Goal: Find specific page/section: Find specific page/section

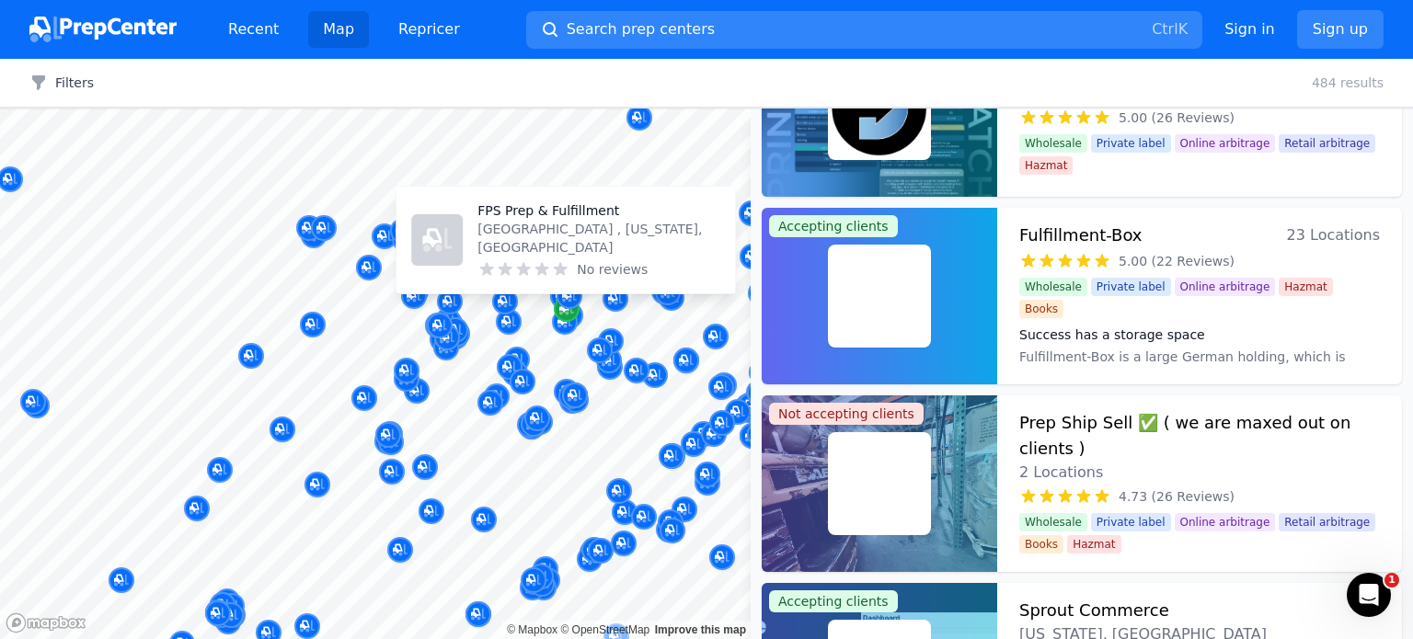
scroll to position [99, 0]
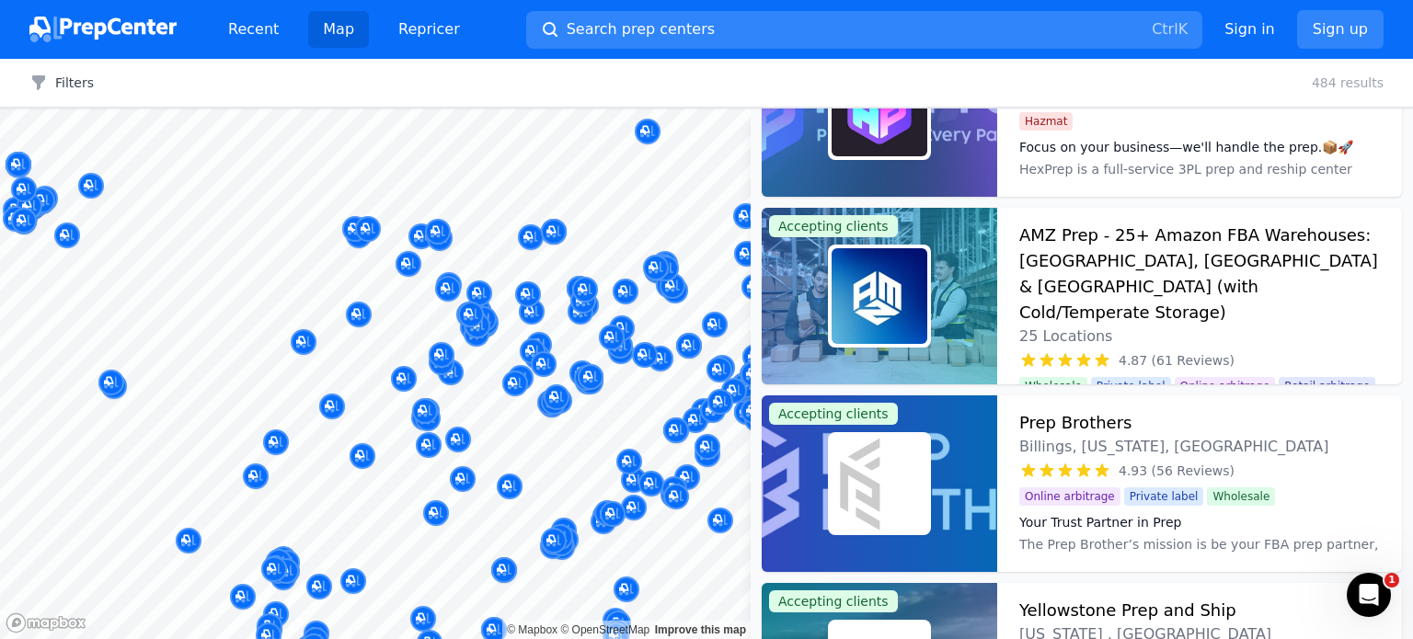
click at [618, 348] on div at bounding box center [543, 344] width 353 height 15
click at [710, 27] on button "Search prep centers Ctrl K" at bounding box center [864, 30] width 676 height 38
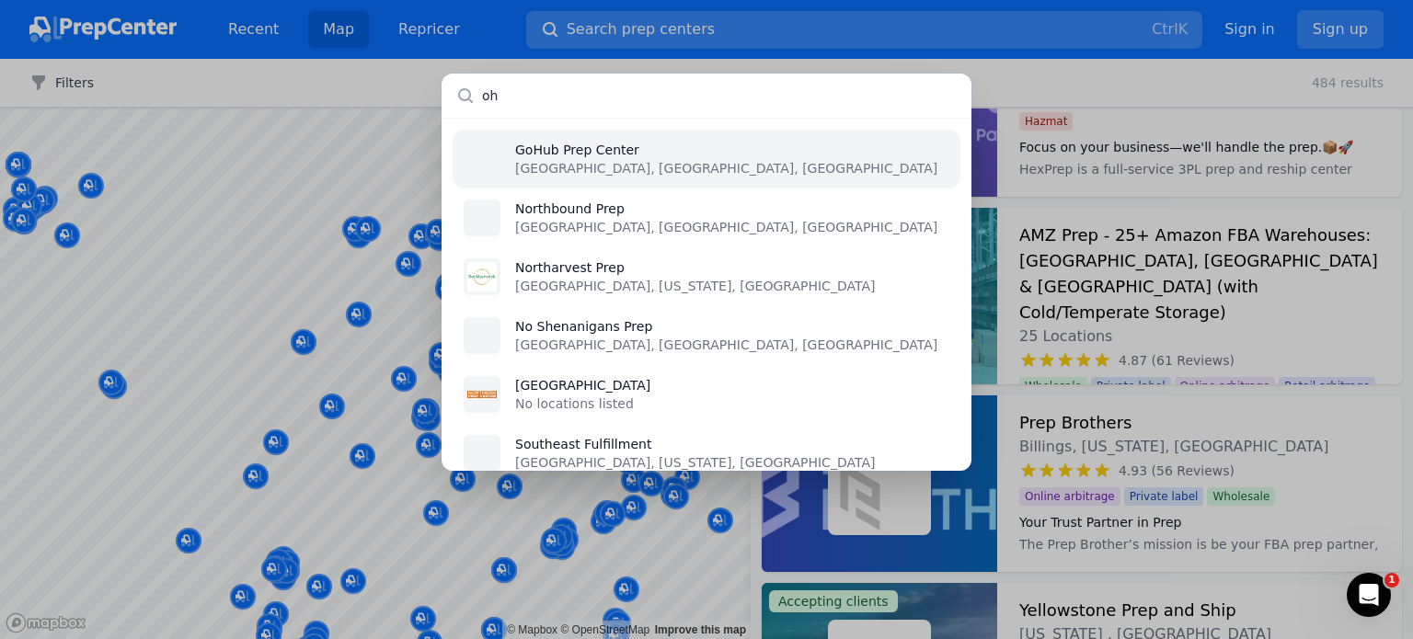
type input "o"
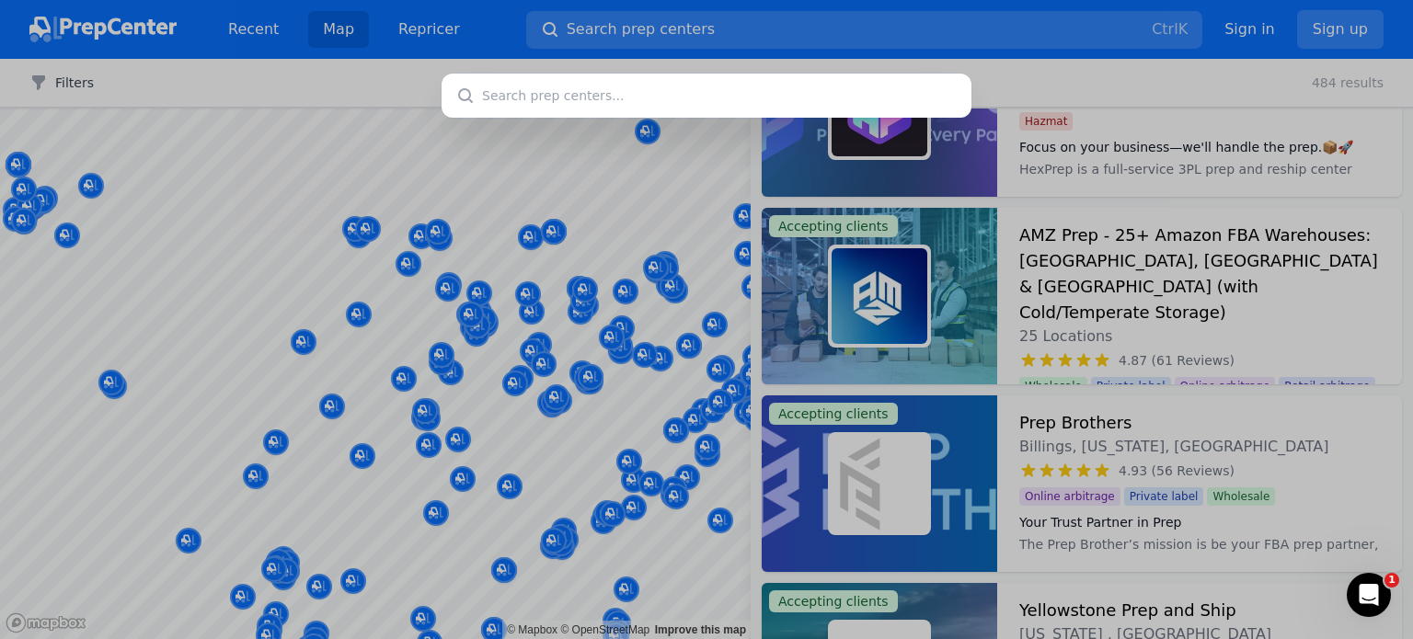
click at [1023, 53] on div at bounding box center [706, 319] width 1413 height 639
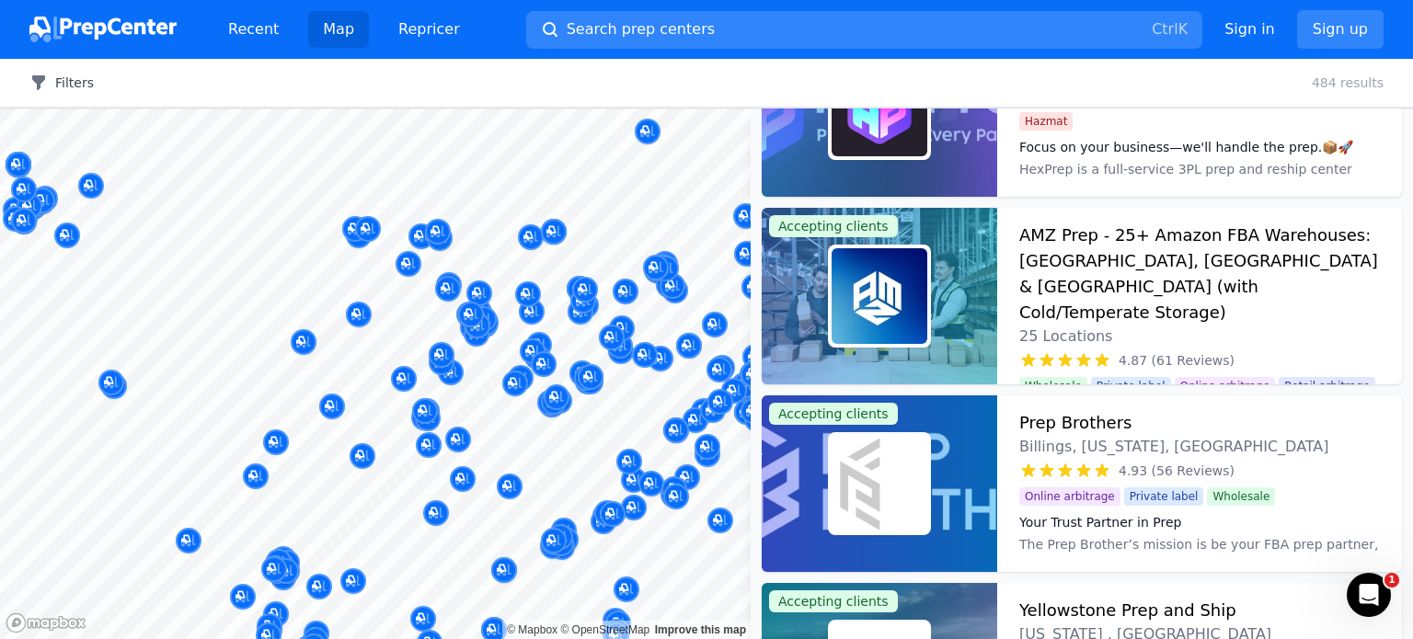
click at [53, 85] on button "Filters" at bounding box center [61, 83] width 64 height 18
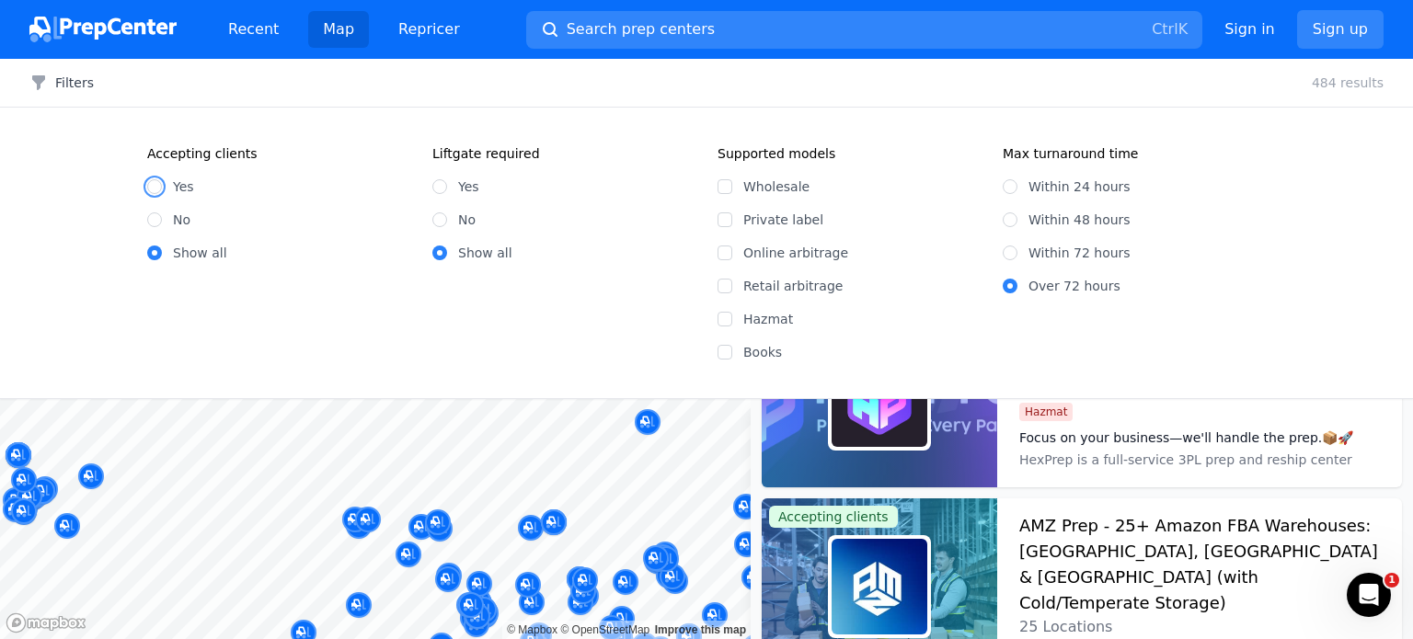
click at [157, 185] on input "Yes" at bounding box center [154, 186] width 15 height 15
click at [157, 253] on div at bounding box center [228, 249] width 353 height 15
click at [152, 255] on div at bounding box center [228, 249] width 353 height 15
click at [156, 257] on div at bounding box center [228, 249] width 353 height 15
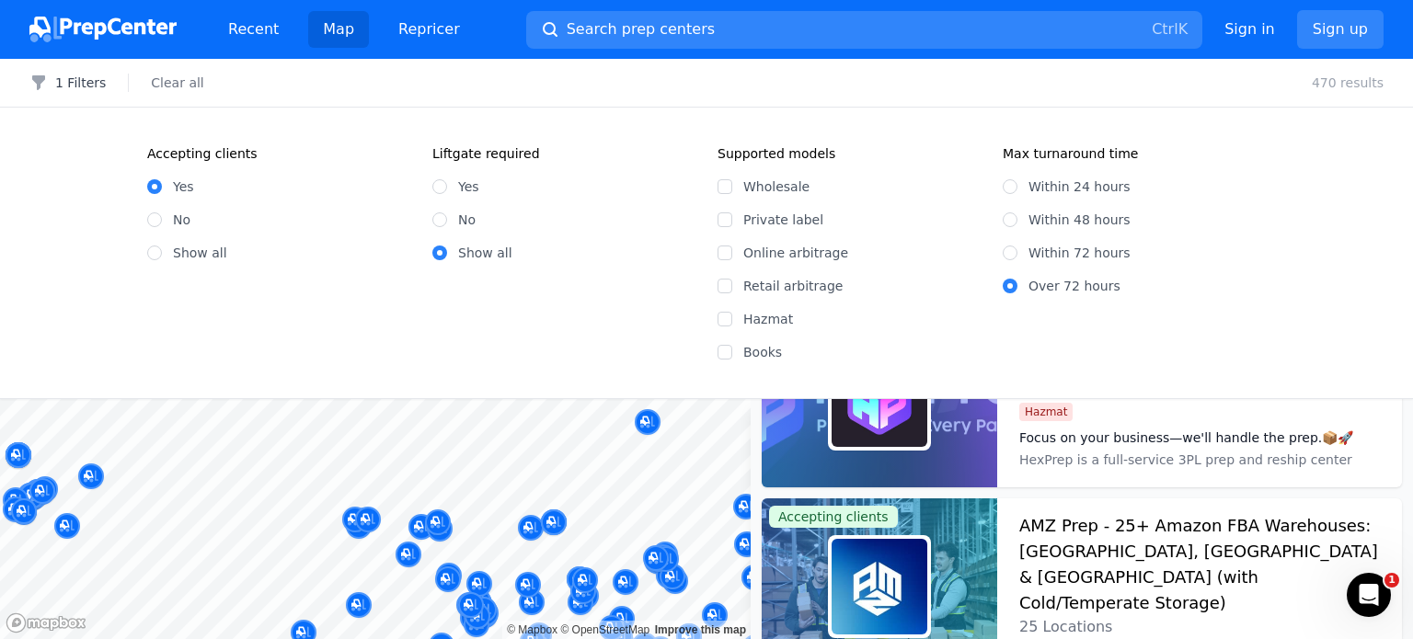
click at [164, 81] on button "Clear all" at bounding box center [177, 83] width 52 height 18
radio input "false"
radio input "true"
click at [157, 183] on input "Yes" at bounding box center [154, 186] width 15 height 15
radio input "true"
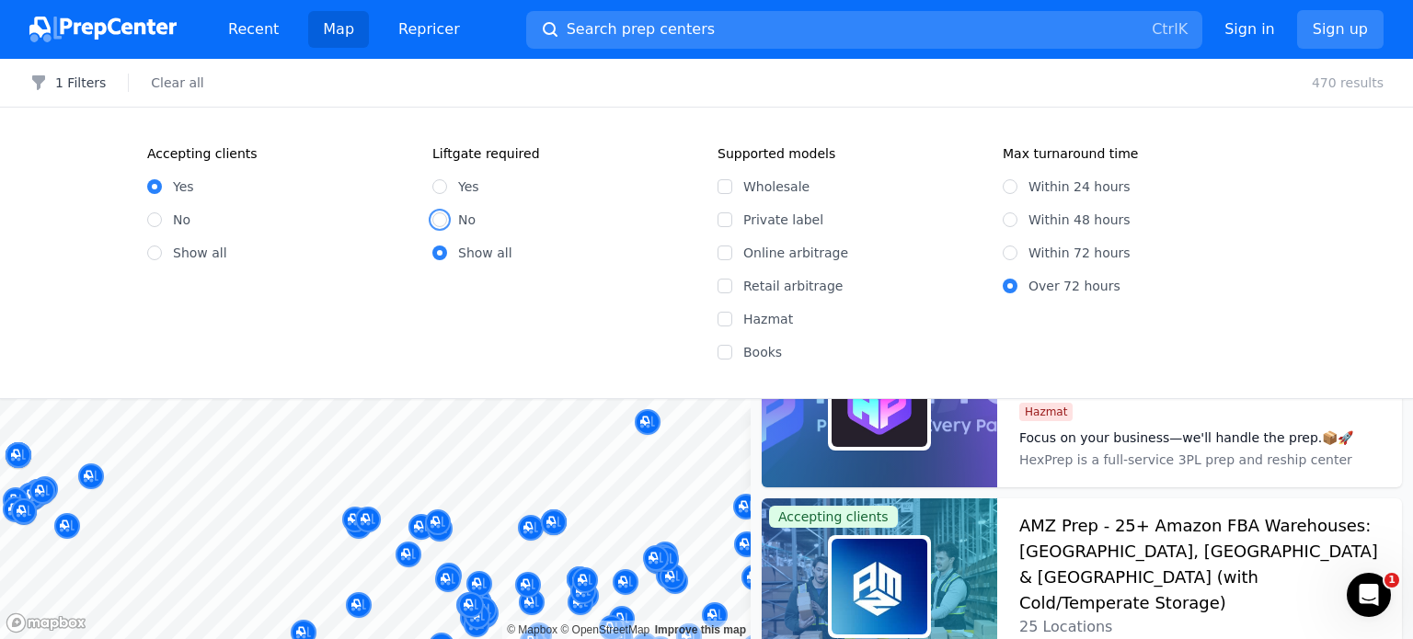
click at [444, 222] on input "No" at bounding box center [439, 219] width 15 height 15
radio input "true"
click at [441, 257] on input "Show all" at bounding box center [439, 253] width 15 height 15
radio input "true"
click at [553, 466] on div at bounding box center [408, 467] width 353 height 15
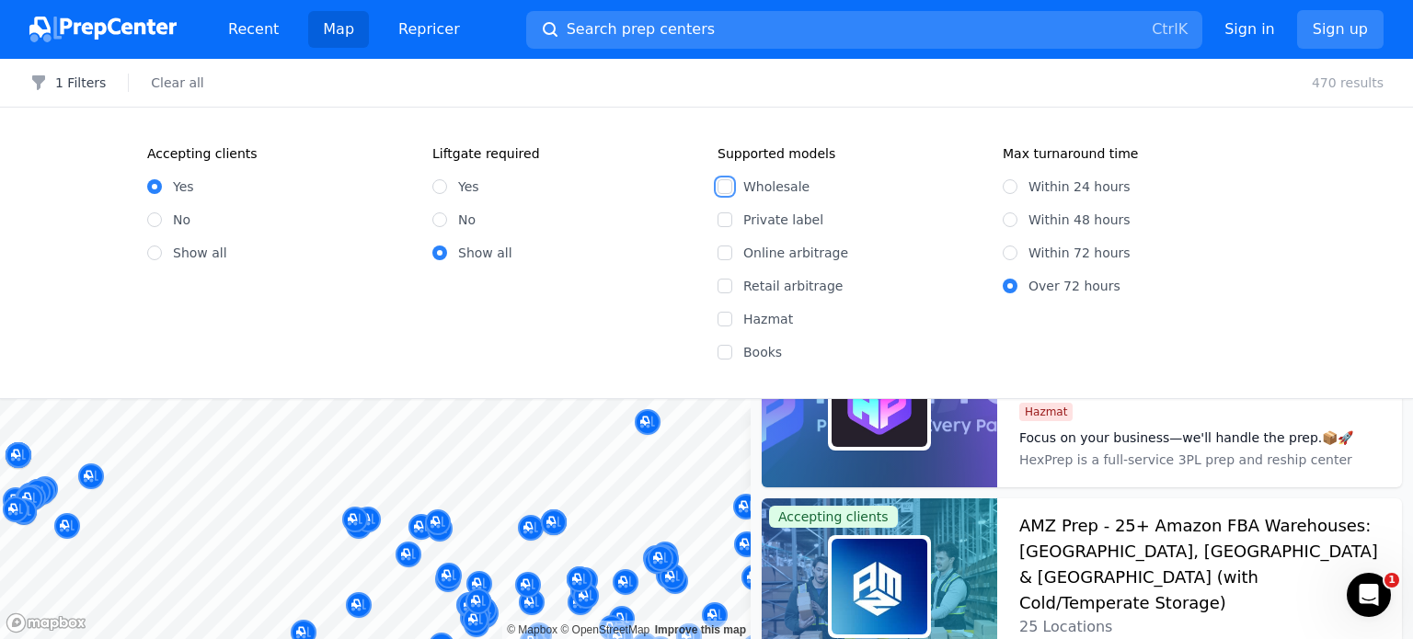
click at [724, 189] on input "Wholesale" at bounding box center [724, 186] width 15 height 15
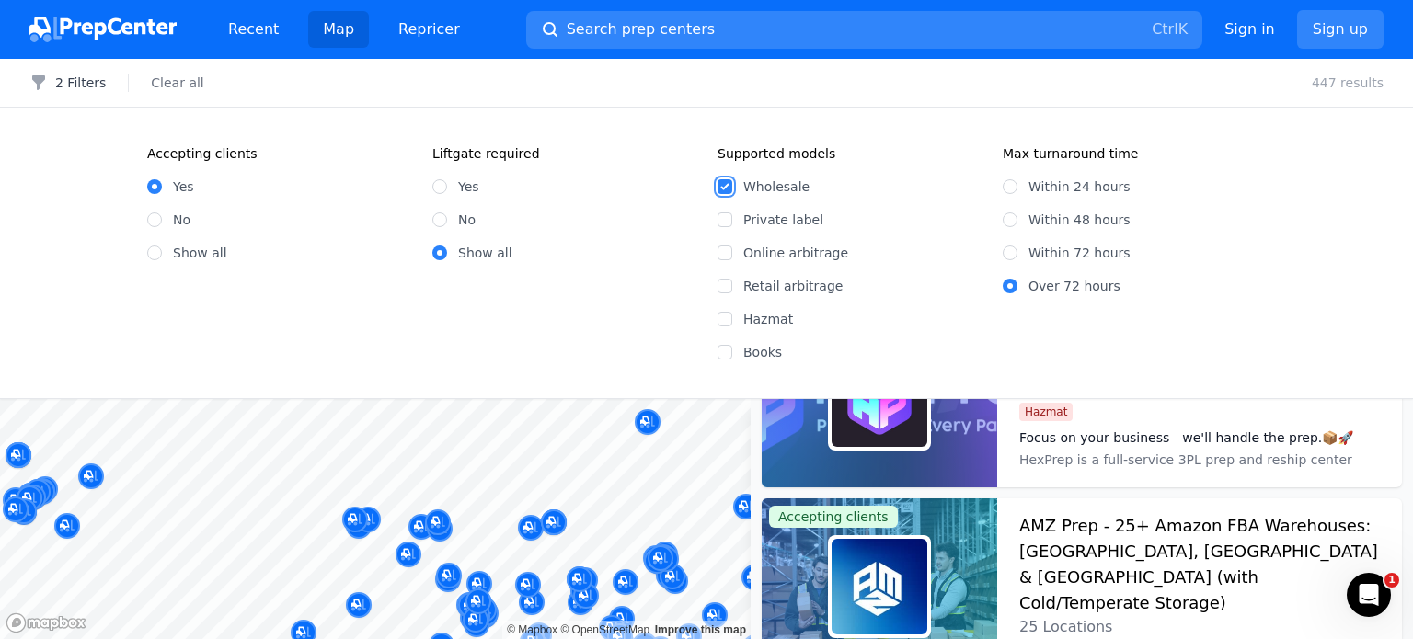
click at [724, 189] on input "Wholesale" at bounding box center [724, 186] width 15 height 15
checkbox input "false"
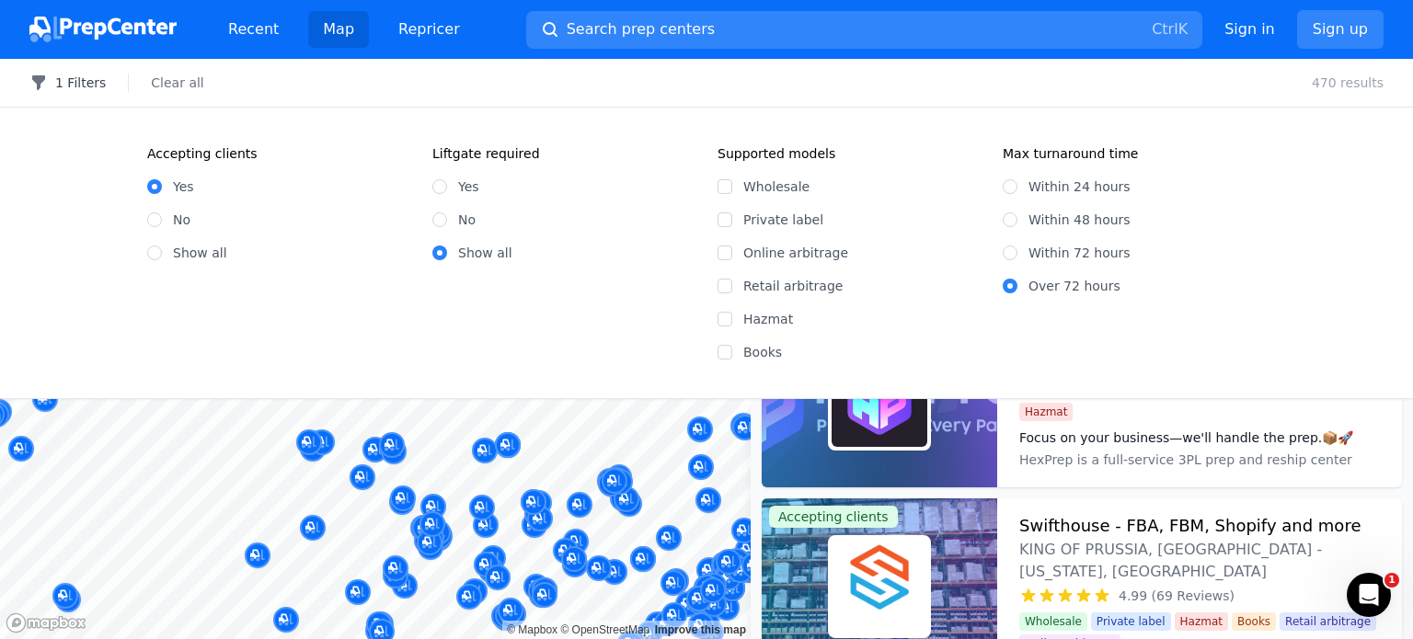
click at [86, 82] on button "1 Filters" at bounding box center [67, 83] width 76 height 18
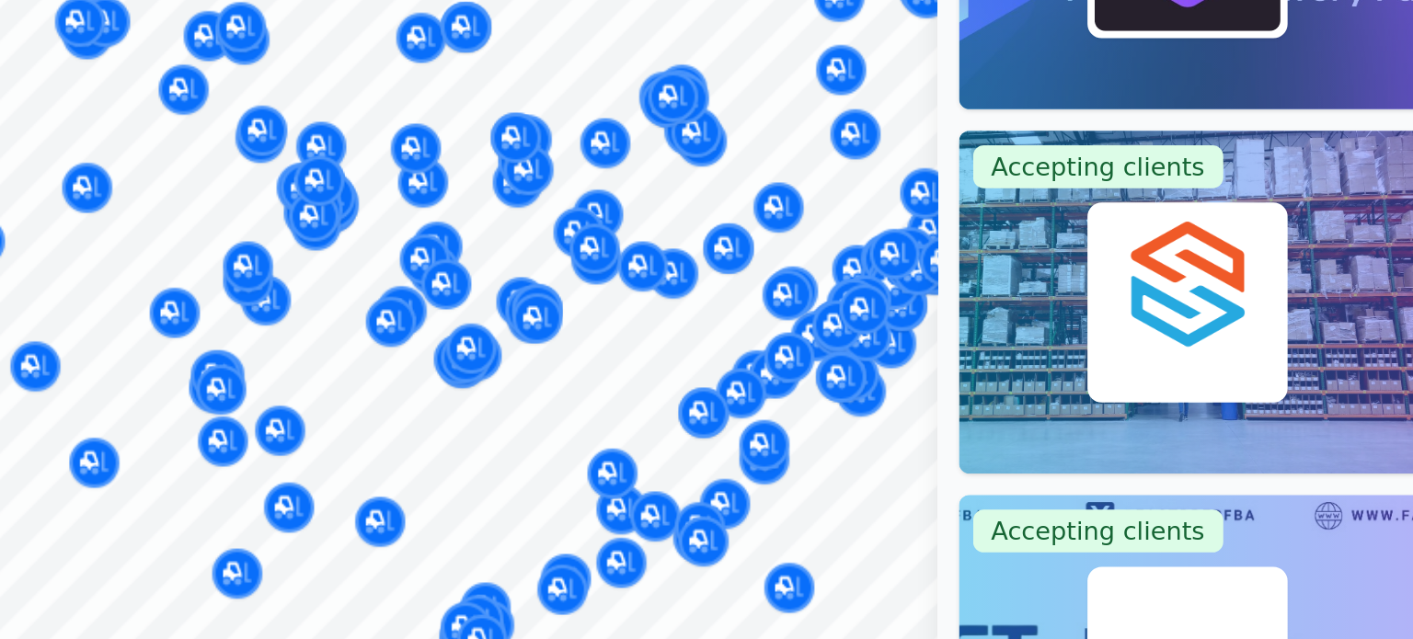
click at [564, 256] on div at bounding box center [486, 254] width 353 height 15
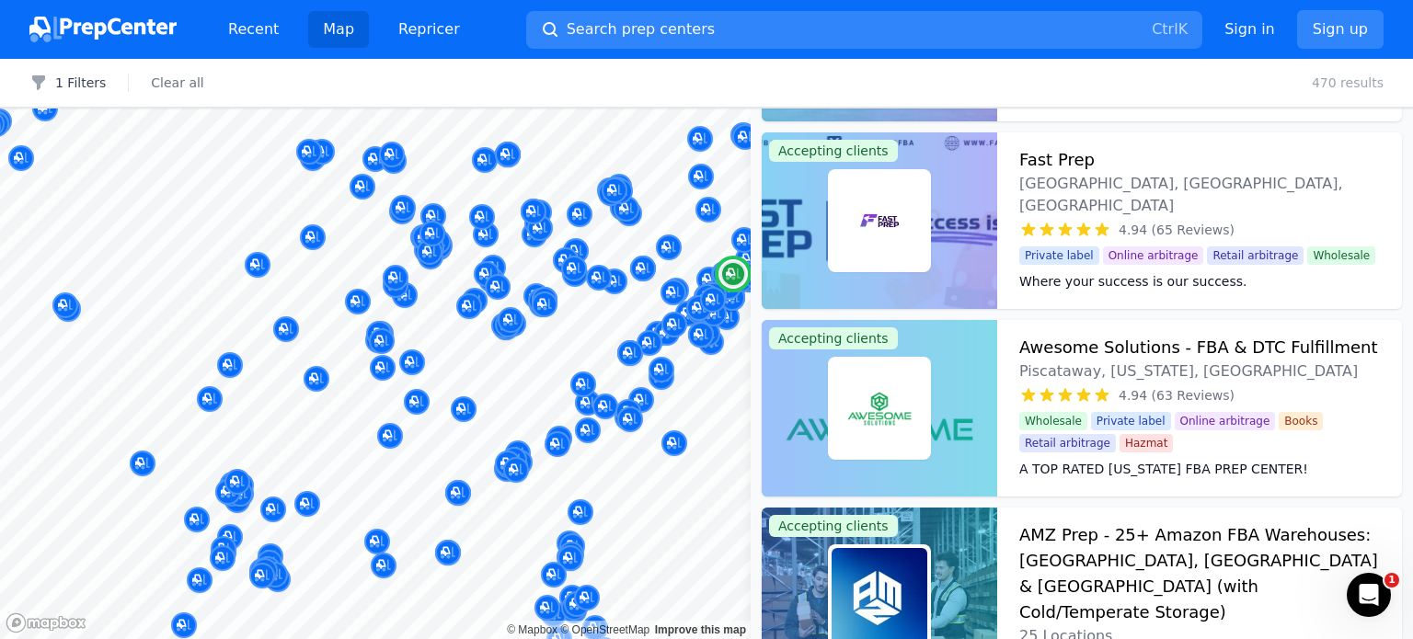
scroll to position [0, 0]
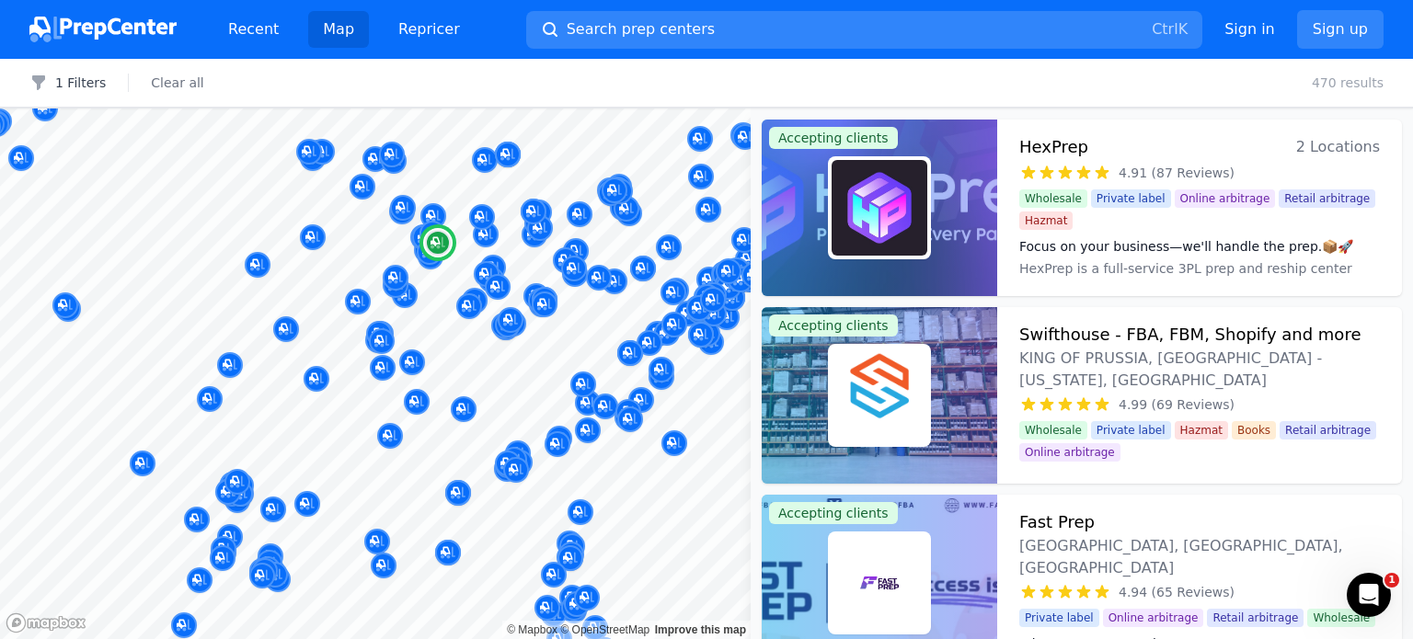
click at [1316, 150] on span "2 Locations" at bounding box center [1338, 147] width 84 height 26
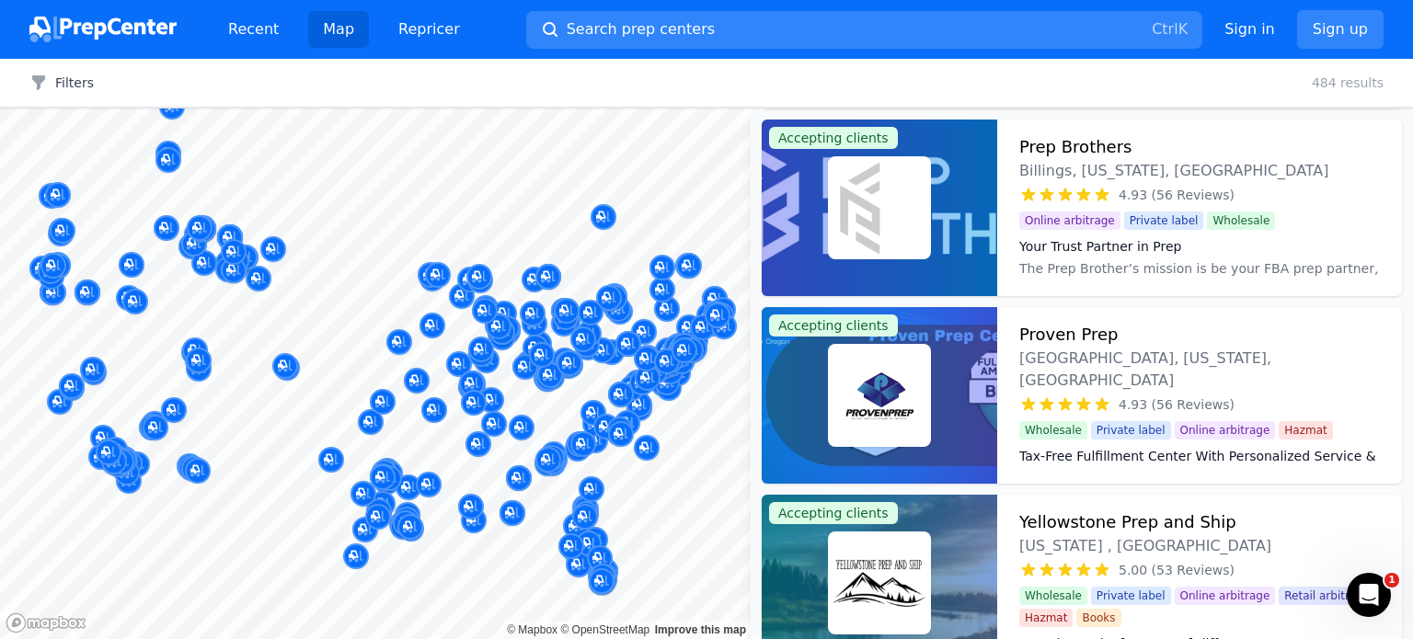
scroll to position [920, 0]
